Goal: Task Accomplishment & Management: Complete application form

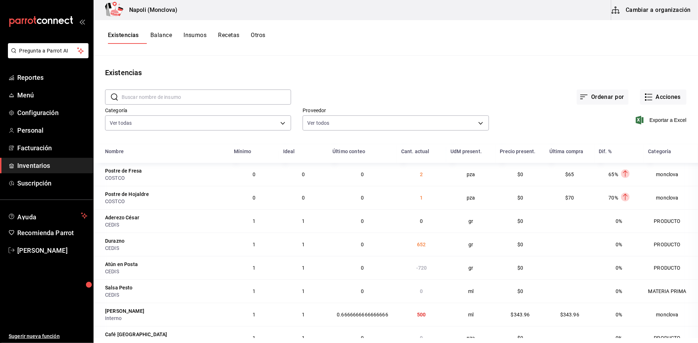
click at [629, 72] on div "Existencias" at bounding box center [396, 72] width 604 height 11
click at [369, 77] on div "Existencias" at bounding box center [396, 72] width 604 height 11
click at [224, 98] on input "text" at bounding box center [206, 97] width 169 height 14
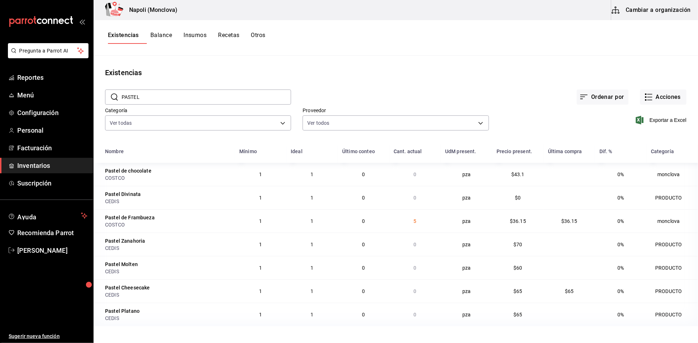
scroll to position [6, 0]
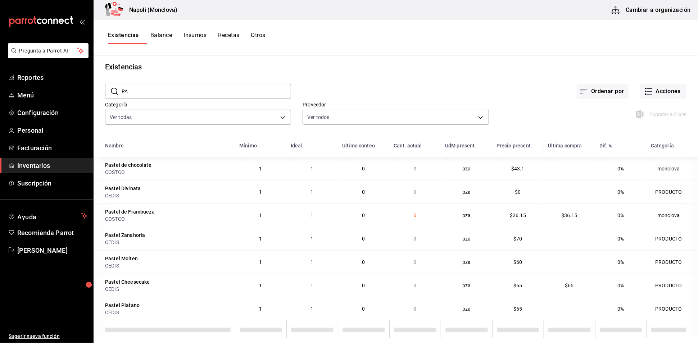
type input "P"
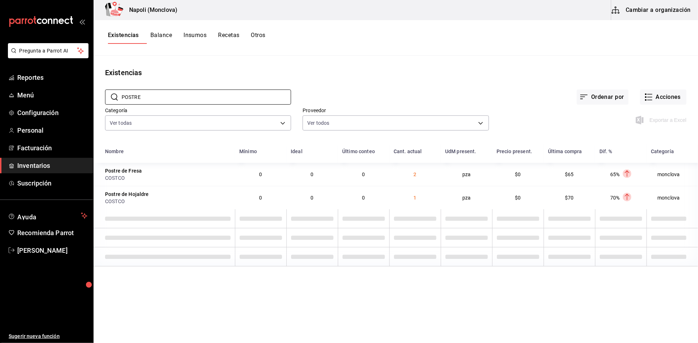
scroll to position [0, 0]
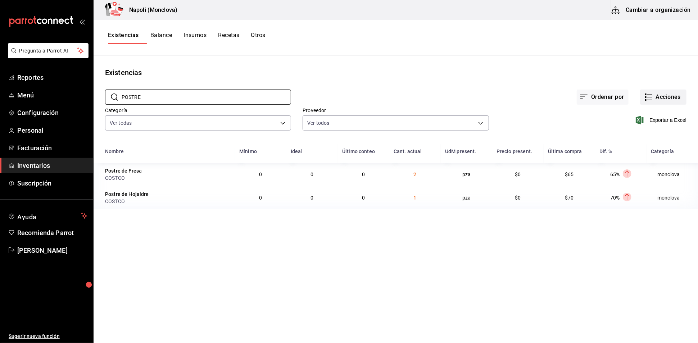
type input "POSTRE"
click at [644, 101] on icon "button" at bounding box center [648, 97] width 9 height 9
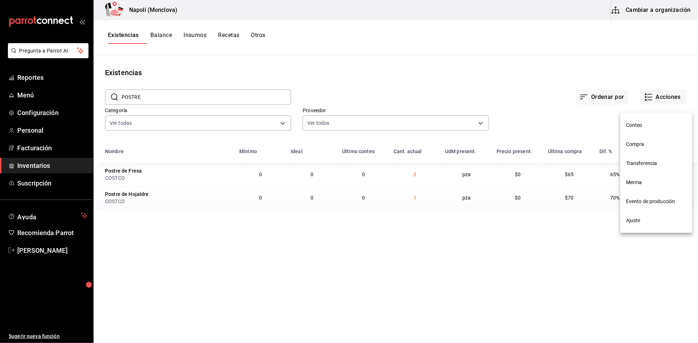
click at [646, 139] on li "Compra" at bounding box center [656, 144] width 72 height 19
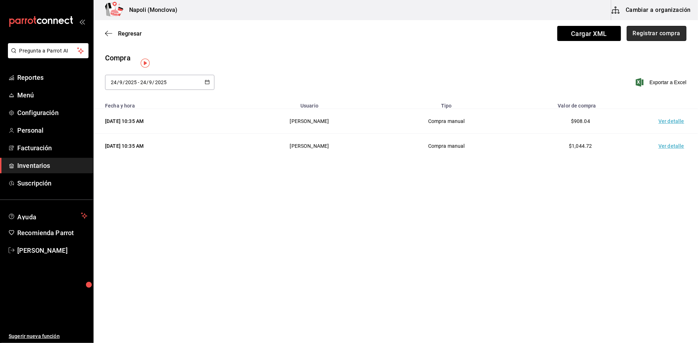
click at [655, 29] on button "Registrar compra" at bounding box center [656, 33] width 60 height 15
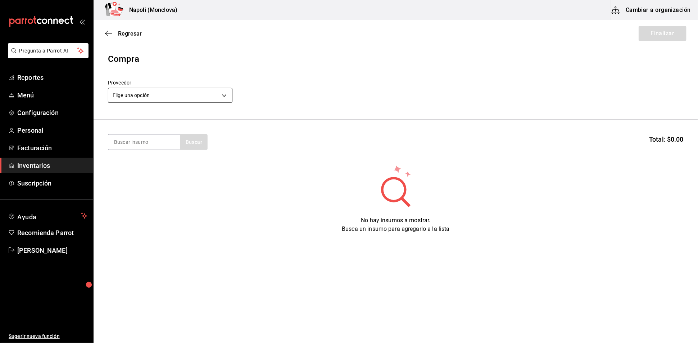
click at [227, 101] on body "Pregunta a Parrot AI Reportes Menú Configuración Personal Facturación Inventari…" at bounding box center [349, 151] width 698 height 302
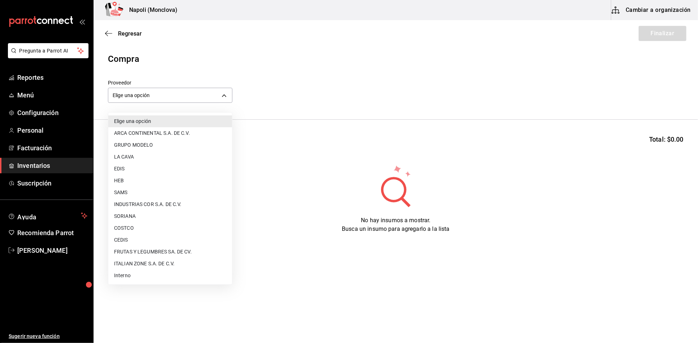
click at [117, 36] on div at bounding box center [349, 171] width 698 height 343
click at [222, 98] on body "Pregunta a Parrot AI Reportes Menú Configuración Personal Facturación Inventari…" at bounding box center [349, 151] width 698 height 302
click at [169, 238] on li "CEDIS" at bounding box center [170, 240] width 124 height 12
type input "8bbbf040-4be4-464d-a164-6baf154bd563"
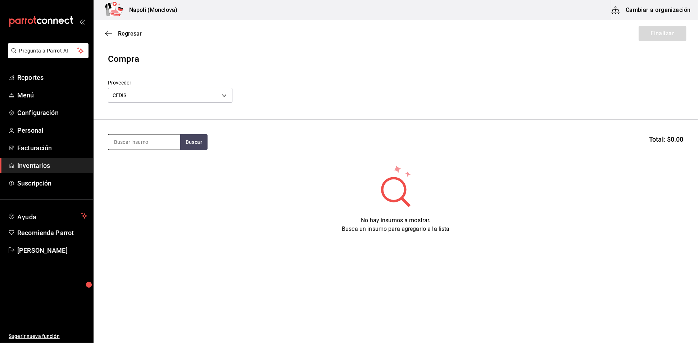
click at [147, 149] on input at bounding box center [144, 142] width 72 height 15
type input "POSTRE"
click at [199, 145] on button "Buscar" at bounding box center [193, 142] width 27 height 16
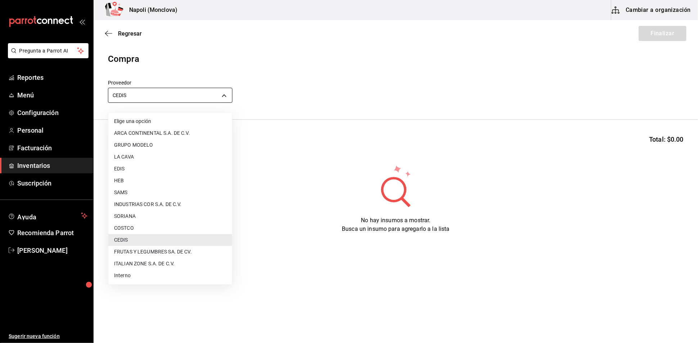
click at [225, 97] on body "Pregunta a Parrot AI Reportes Menú Configuración Personal Facturación Inventari…" at bounding box center [349, 151] width 698 height 302
click at [166, 227] on li "COSTCO" at bounding box center [170, 228] width 124 height 12
type input "297da1de-2487-48f5-9e1b-f813c29ab2ab"
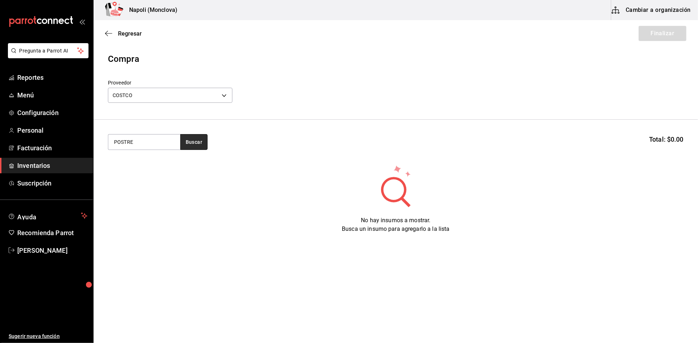
click at [187, 150] on button "Buscar" at bounding box center [193, 142] width 27 height 16
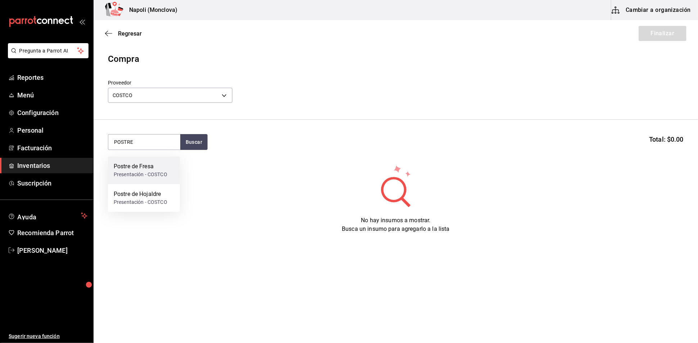
click at [151, 167] on div "Postre de Fresa" at bounding box center [141, 166] width 54 height 9
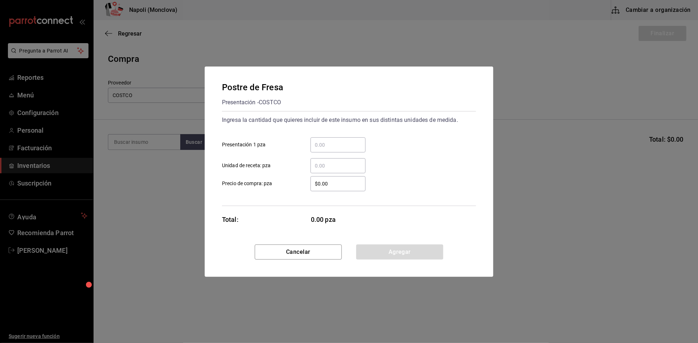
click at [327, 141] on input "​ Presentación 1 pza" at bounding box center [337, 145] width 55 height 9
type input "4"
click at [321, 184] on input "$0.00" at bounding box center [337, 183] width 55 height 9
type input "$70"
click at [404, 259] on button "Agregar" at bounding box center [399, 252] width 87 height 15
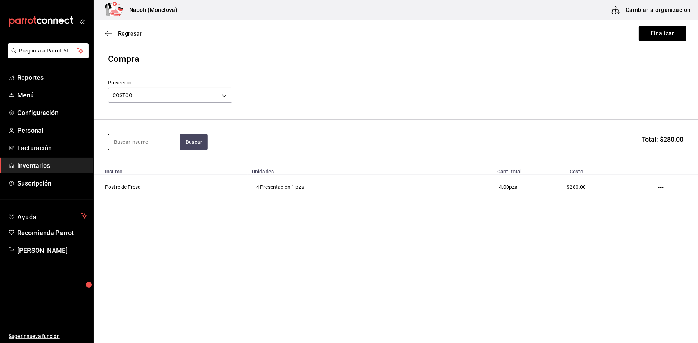
click at [135, 145] on input at bounding box center [144, 142] width 72 height 15
type input "POSTRE"
click at [165, 172] on div "Presentación - COSTCO" at bounding box center [141, 175] width 54 height 8
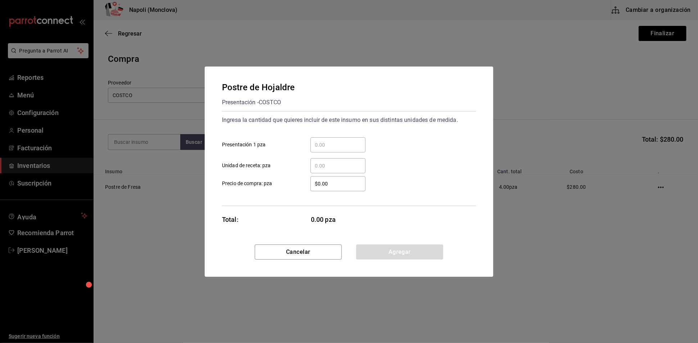
click at [334, 141] on input "​ Presentación 1 pza" at bounding box center [337, 145] width 55 height 9
type input "4"
click at [322, 181] on input "$0.00" at bounding box center [337, 183] width 55 height 9
type input "$70"
click at [389, 256] on button "Agregar" at bounding box center [399, 252] width 87 height 15
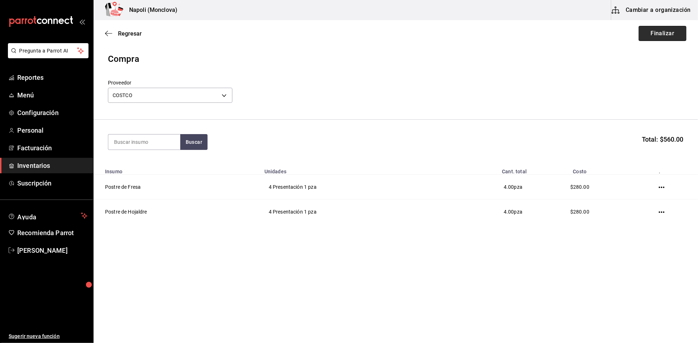
click at [656, 34] on button "Finalizar" at bounding box center [662, 33] width 48 height 15
